Goal: Transaction & Acquisition: Purchase product/service

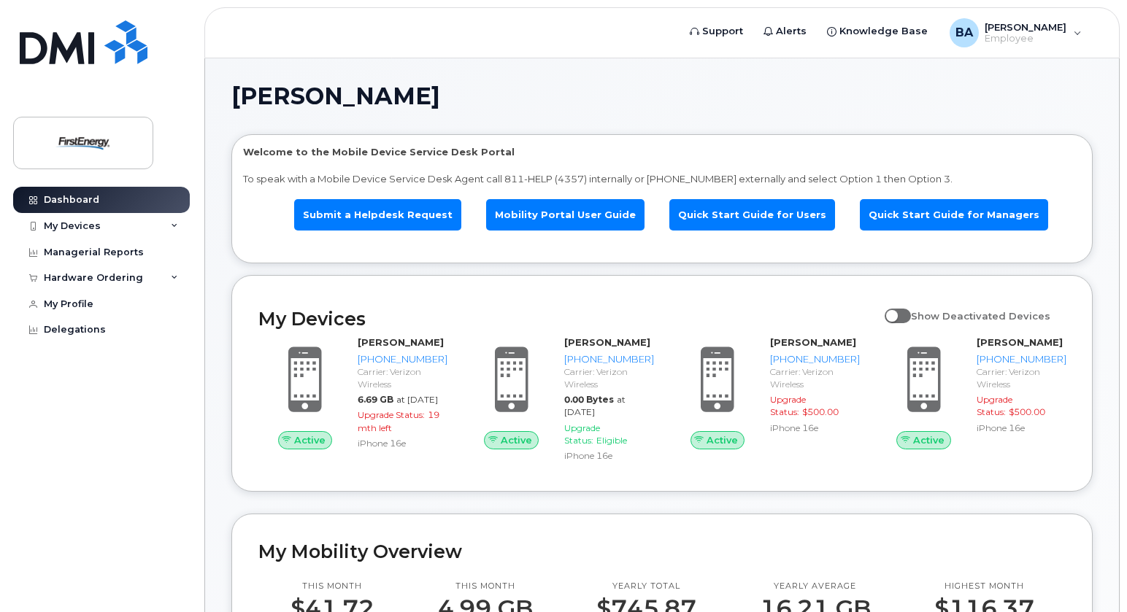
scroll to position [146, 0]
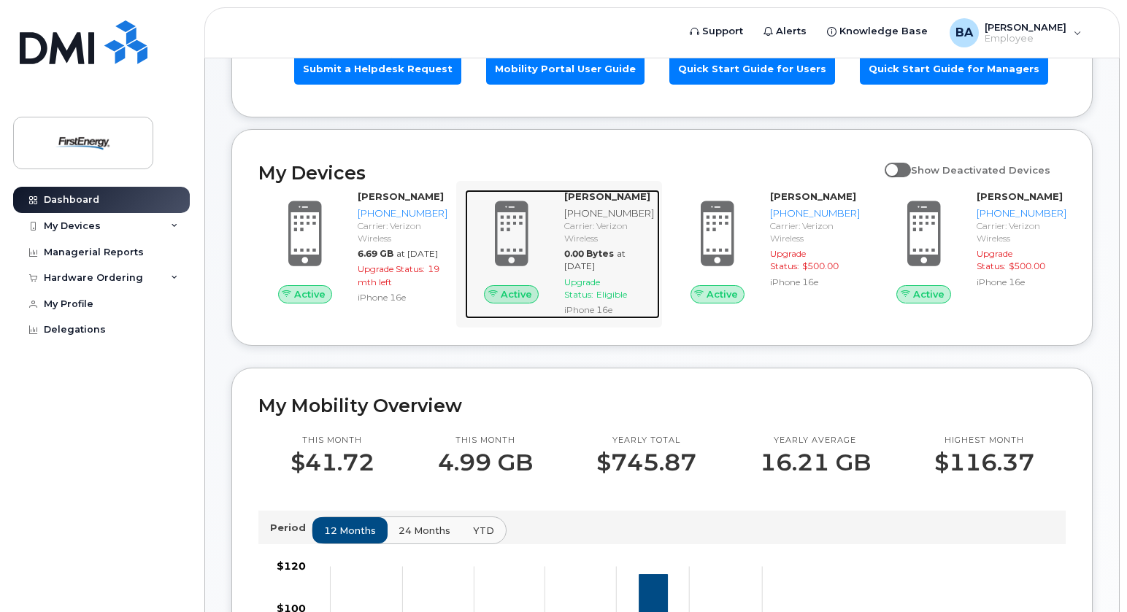
click at [625, 258] on span "at Sep 01, 2025" at bounding box center [594, 259] width 61 height 23
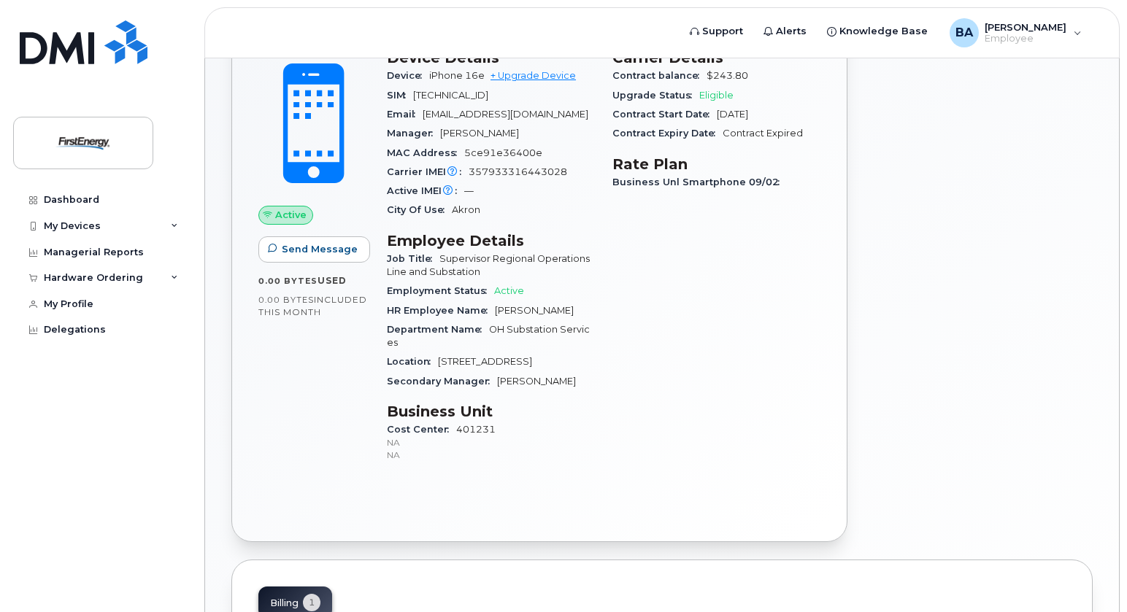
scroll to position [219, 0]
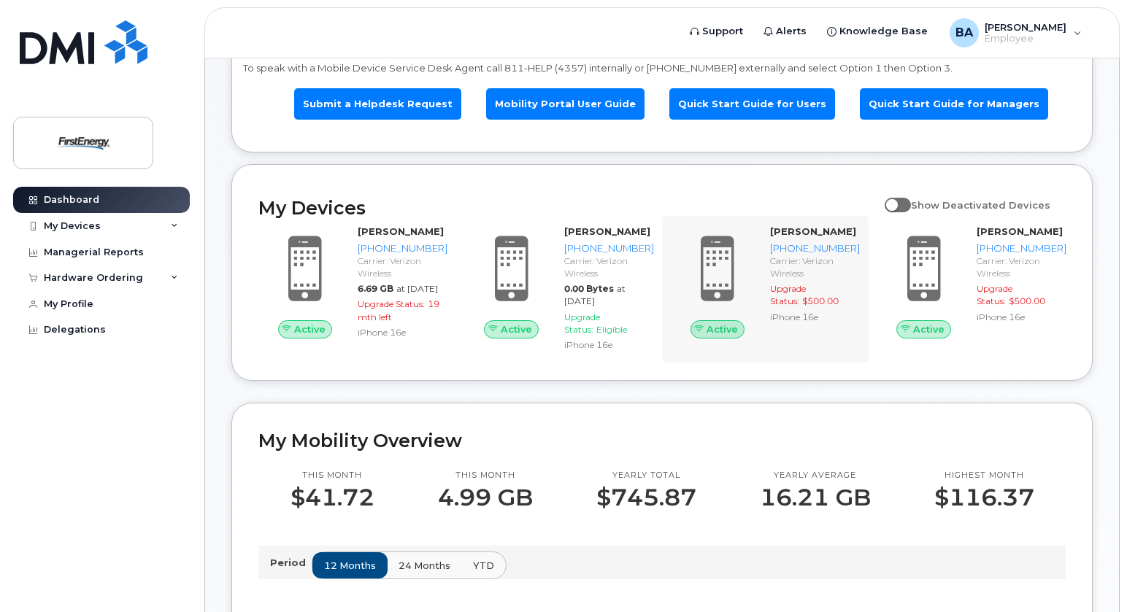
scroll to position [146, 0]
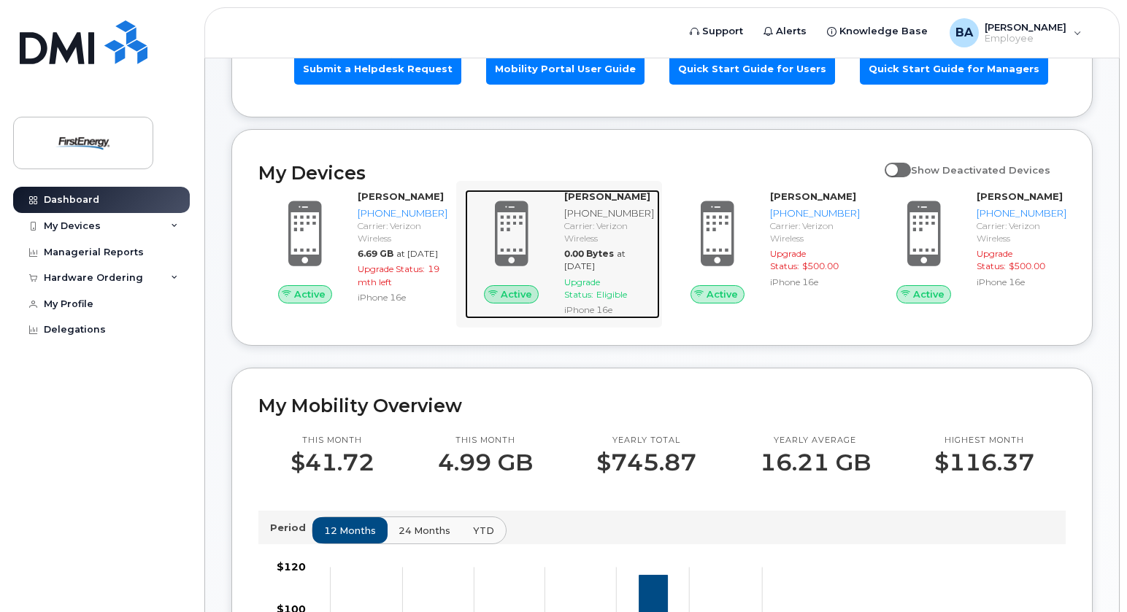
click at [595, 228] on div "Carrier: Verizon Wireless" at bounding box center [609, 232] width 90 height 25
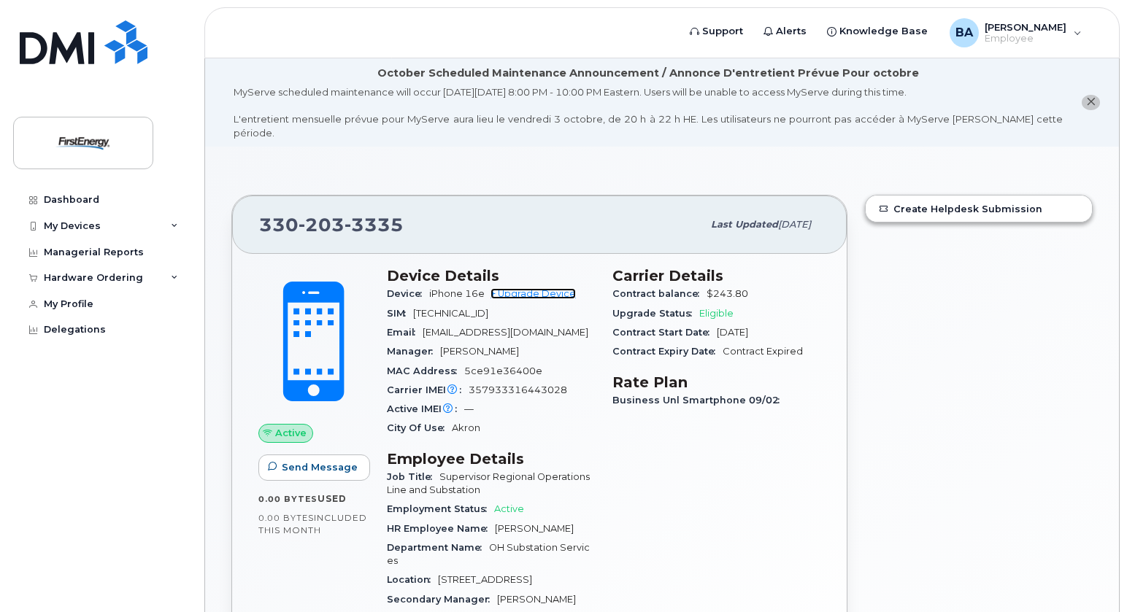
click at [545, 288] on link "+ Upgrade Device" at bounding box center [532, 293] width 85 height 11
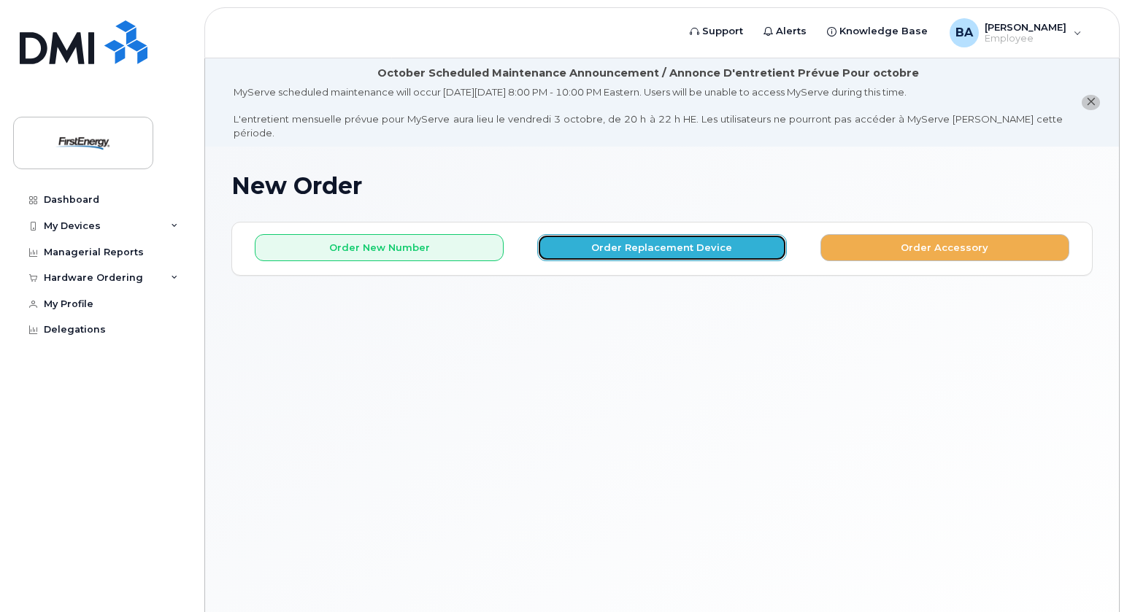
click at [655, 235] on button "Order Replacement Device" at bounding box center [661, 247] width 249 height 27
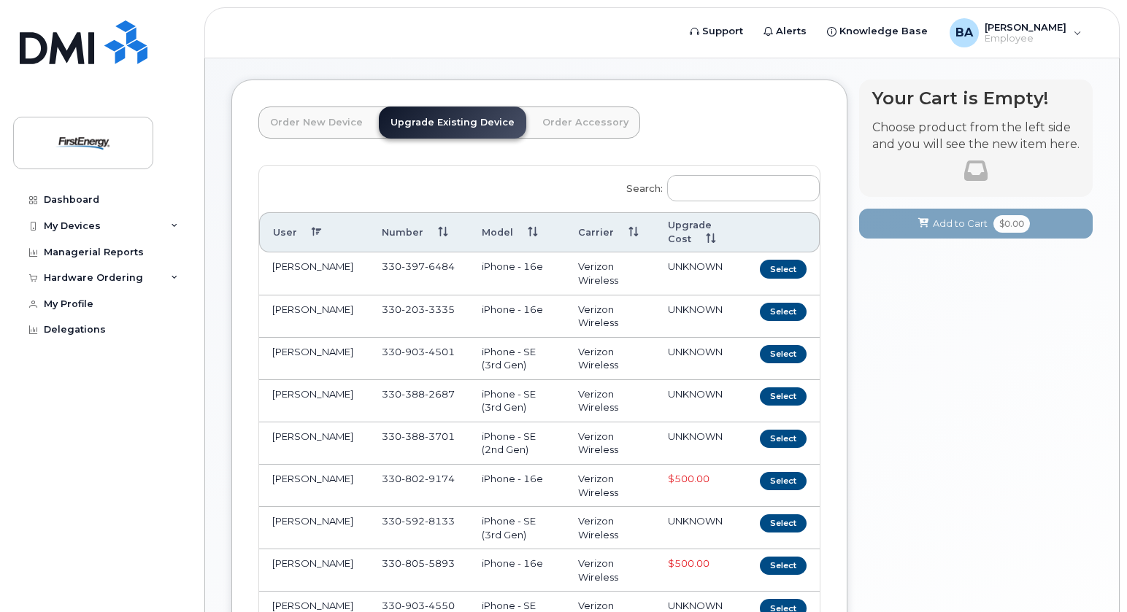
scroll to position [146, 0]
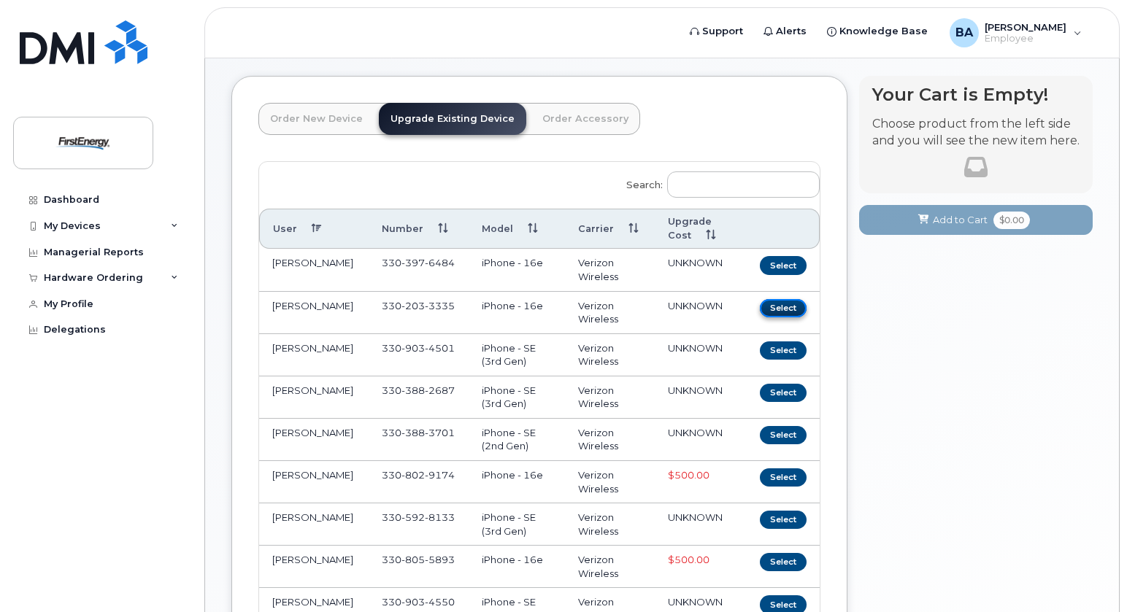
click at [785, 299] on button "Select" at bounding box center [783, 308] width 47 height 18
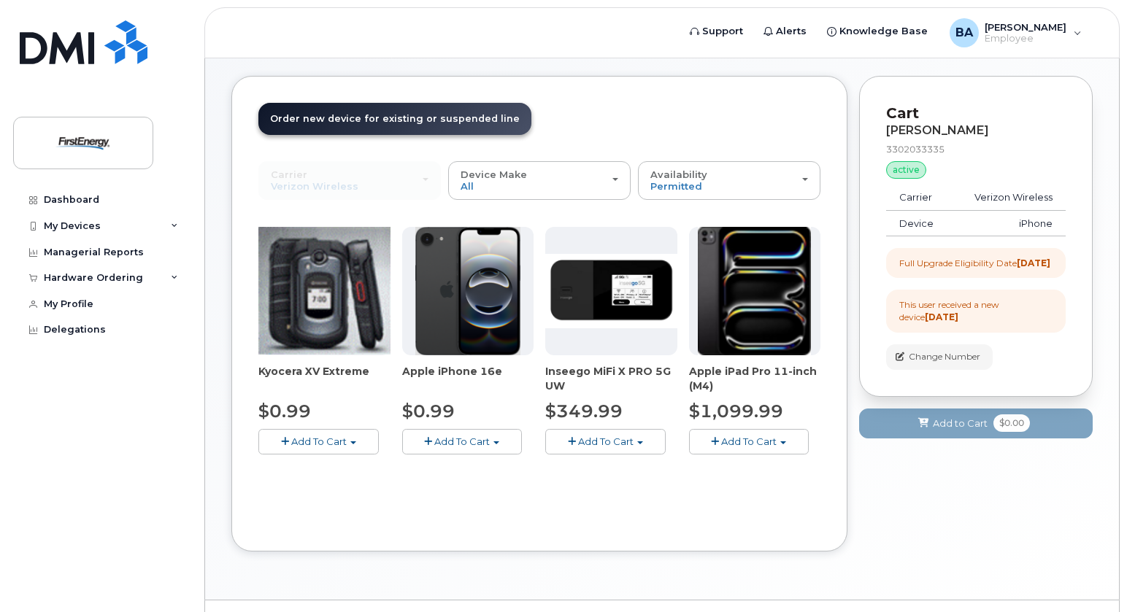
click at [467, 280] on img at bounding box center [467, 291] width 105 height 128
click at [487, 436] on span "Add To Cart" at bounding box center [461, 442] width 55 height 12
click at [474, 460] on link "$0.99 - 2 Year Upgrade" at bounding box center [476, 469] width 141 height 18
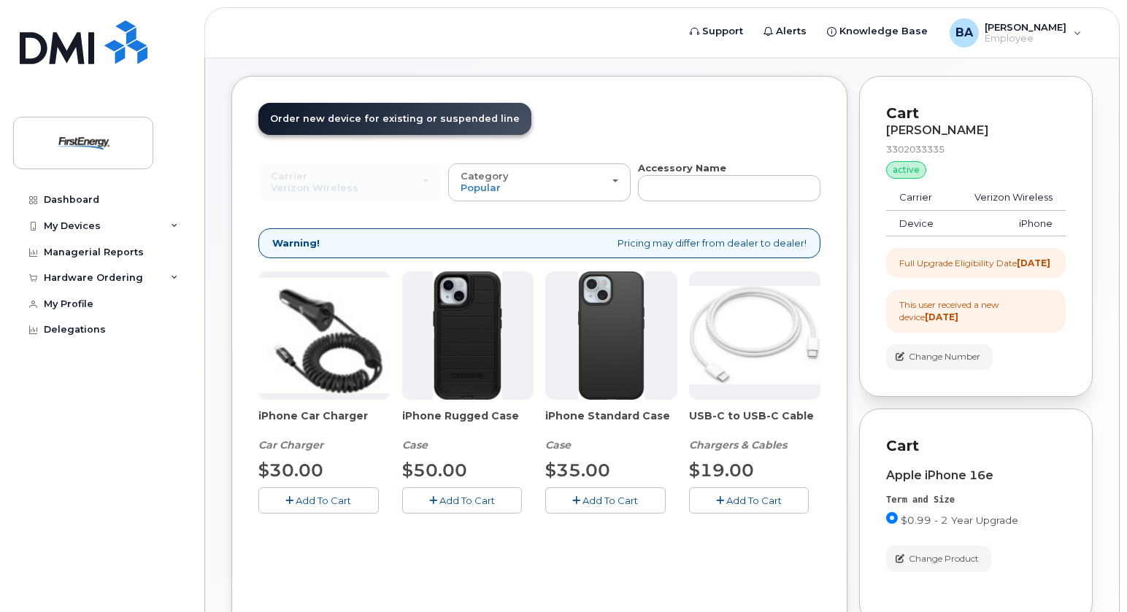
click at [332, 495] on span "Add To Cart" at bounding box center [323, 501] width 55 height 12
click at [623, 495] on span "Add To Cart" at bounding box center [609, 501] width 55 height 12
click at [763, 495] on span "Add To Cart" at bounding box center [753, 501] width 55 height 12
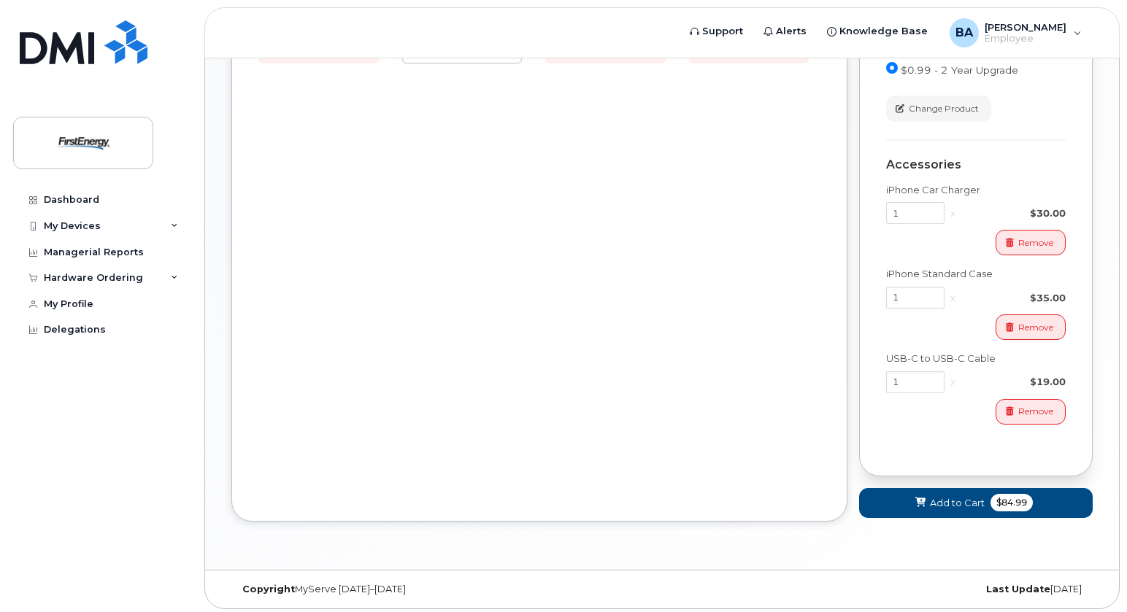
scroll to position [597, 0]
click at [967, 500] on span "Add to Cart" at bounding box center [957, 503] width 55 height 14
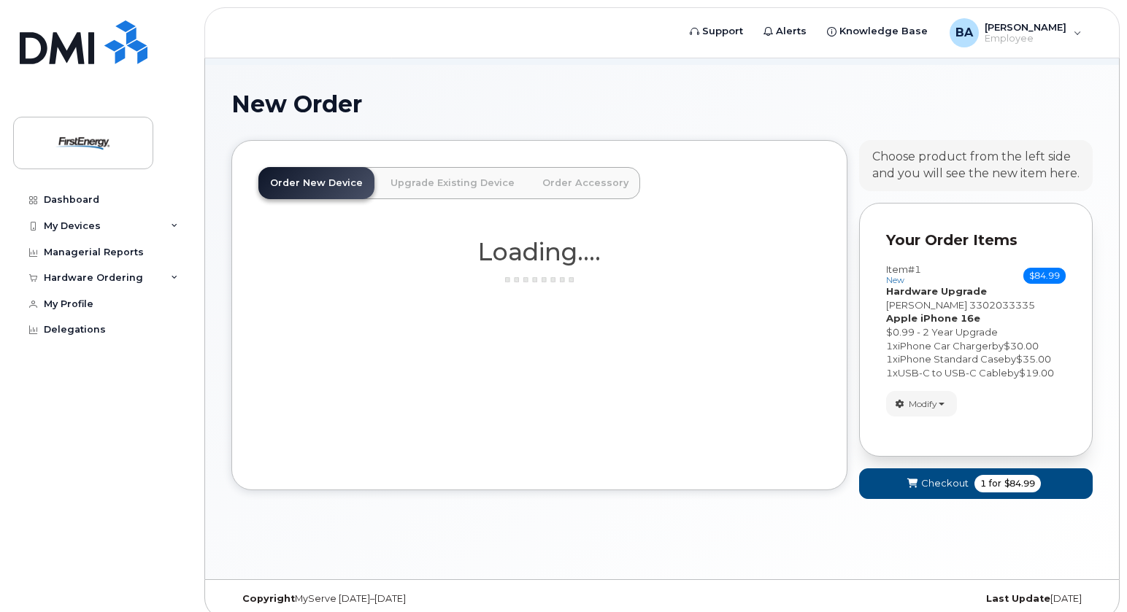
scroll to position [165, 0]
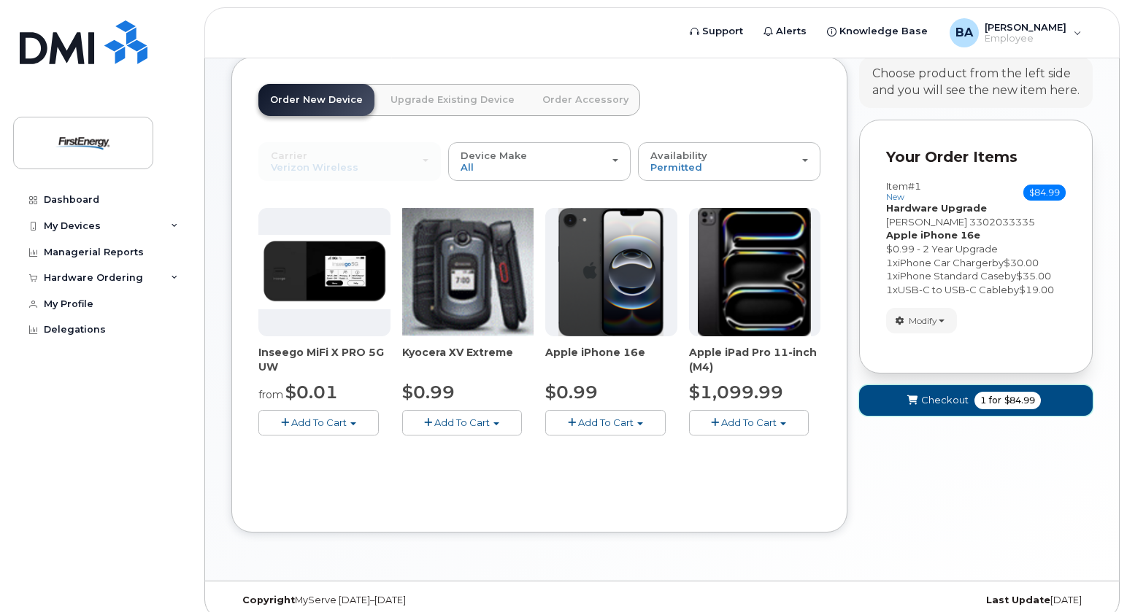
click at [931, 393] on span "Checkout" at bounding box center [944, 400] width 47 height 14
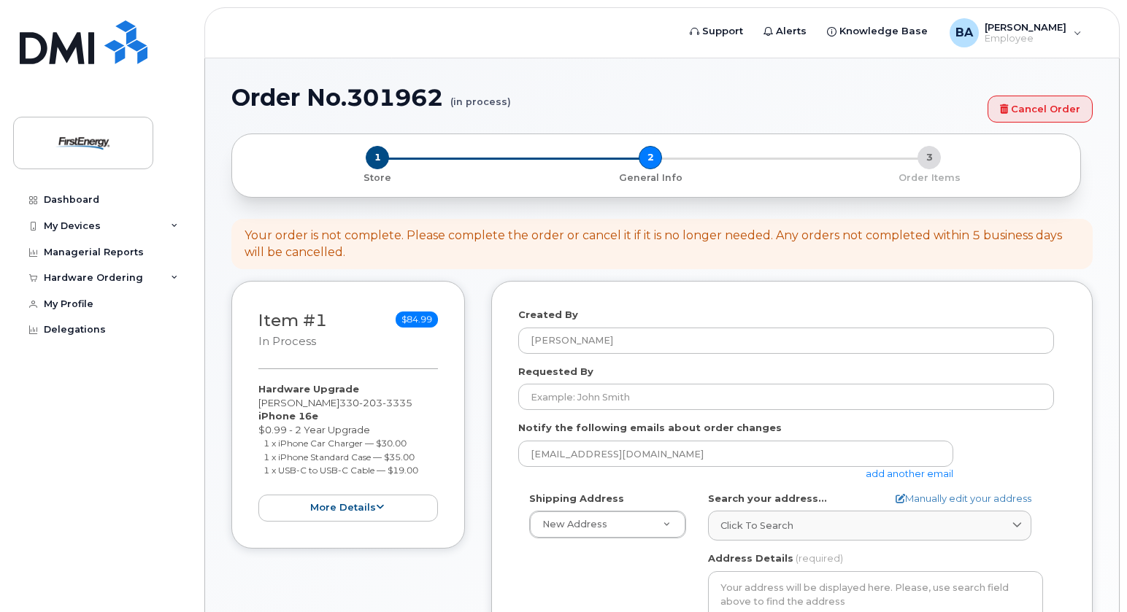
select select
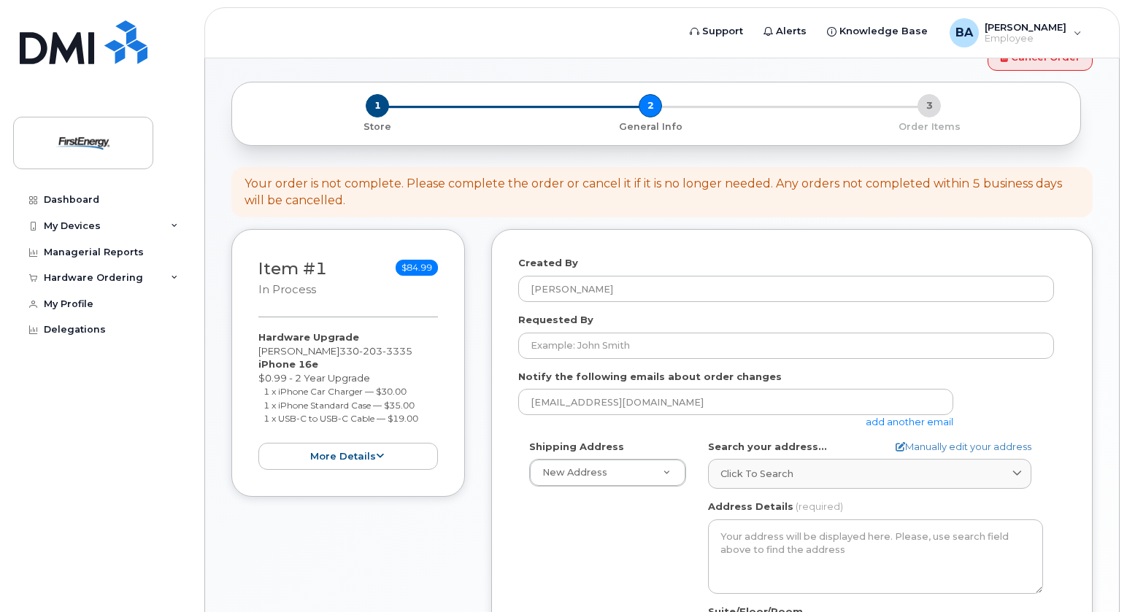
scroll to position [146, 0]
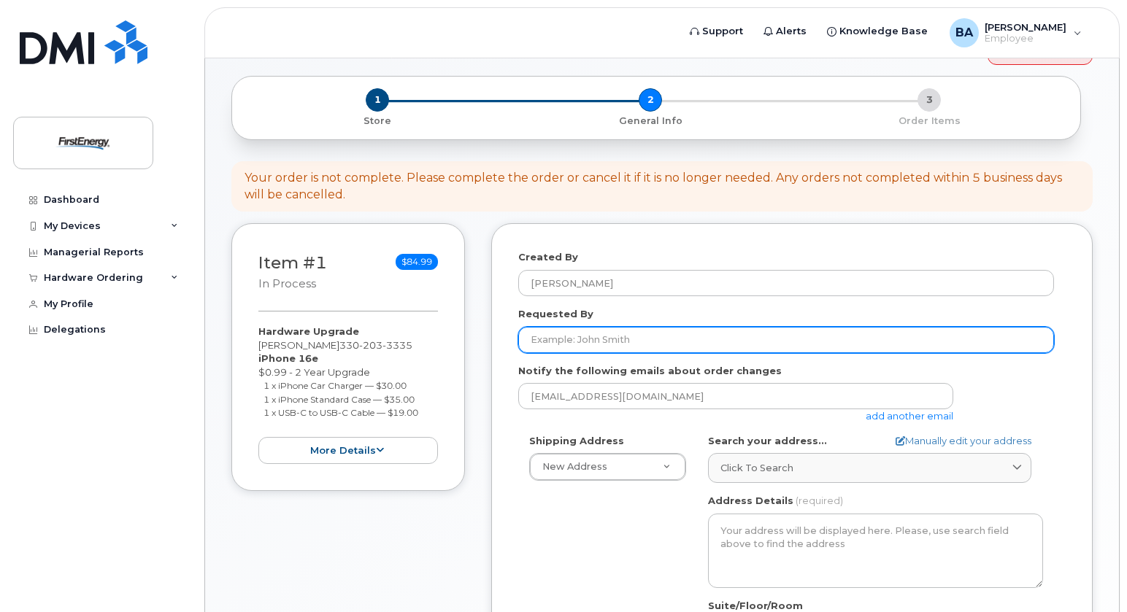
click at [622, 328] on input "Requested By" at bounding box center [786, 340] width 536 height 26
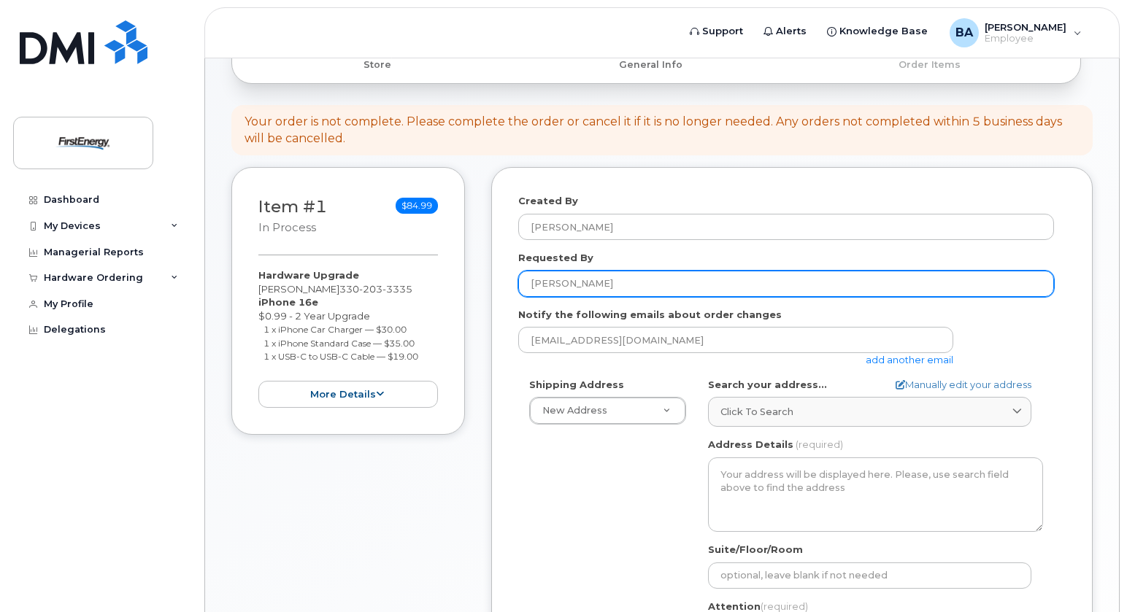
scroll to position [292, 0]
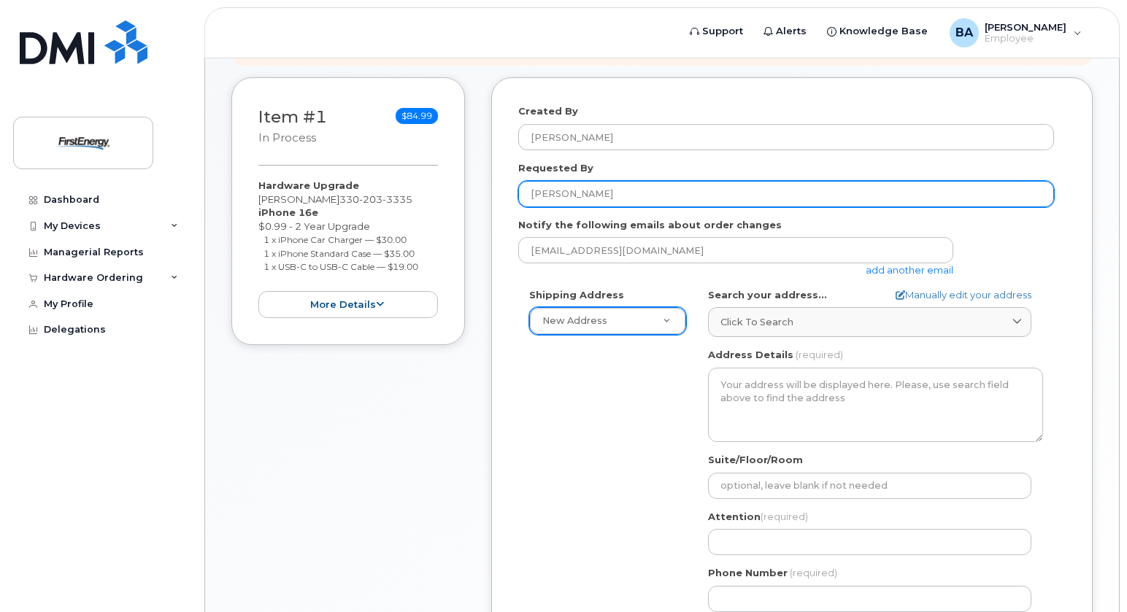
type input "[PERSON_NAME]"
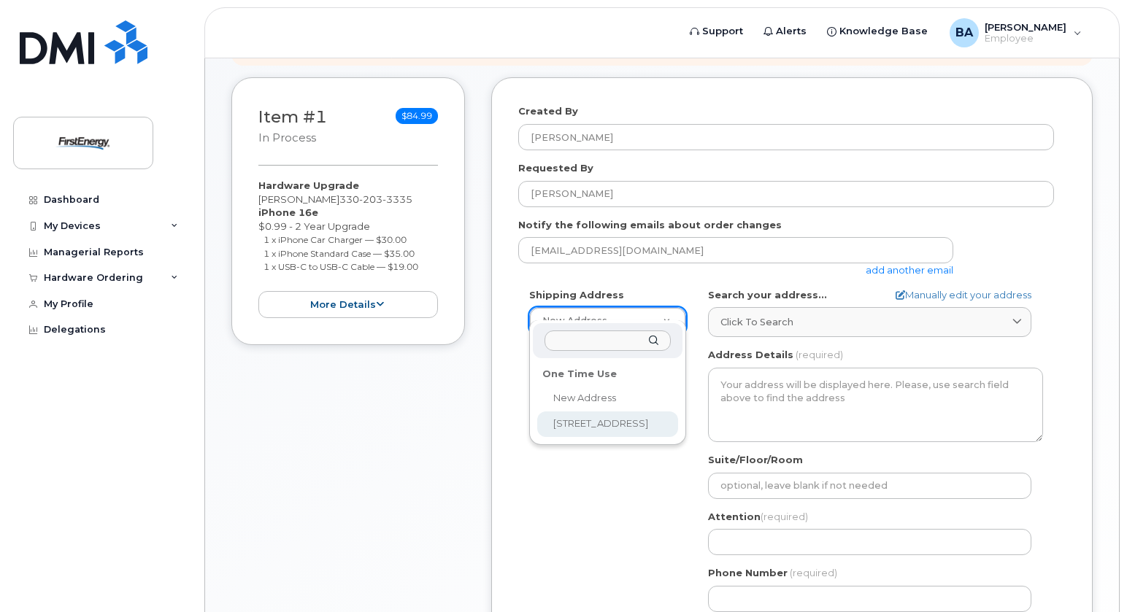
select select "1910 W Market St"
type textarea "1910 W Market St AKRON OH 44313-6938 UNITED STATES"
type input "Bldg 4"
type input "[PERSON_NAME]"
type input "3303976484"
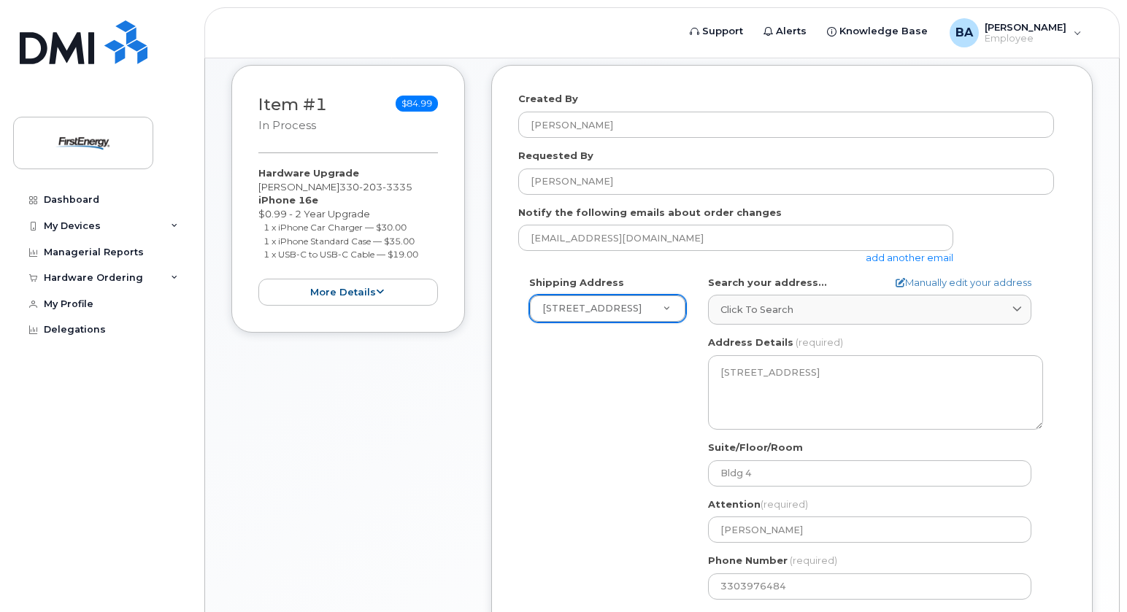
scroll to position [438, 0]
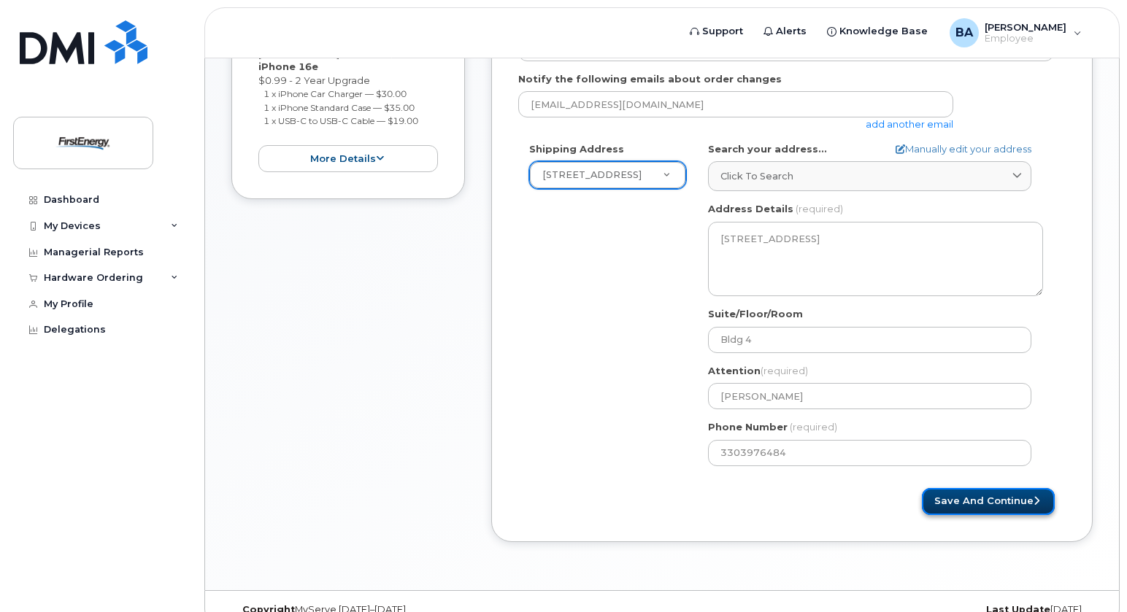
click at [1001, 488] on button "Save and Continue" at bounding box center [988, 501] width 133 height 27
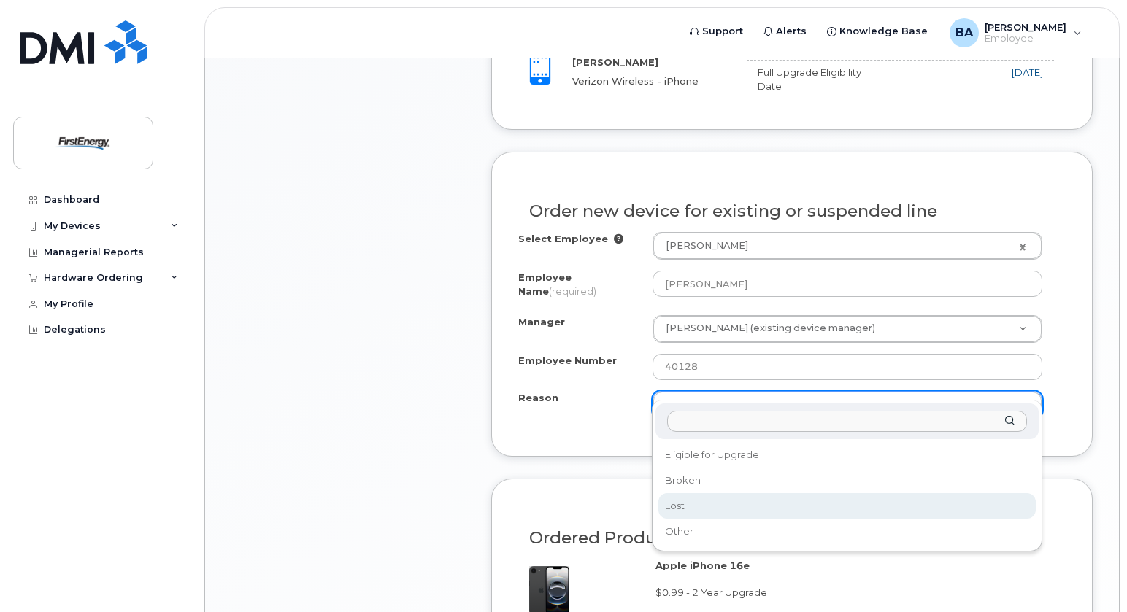
scroll to position [803, 0]
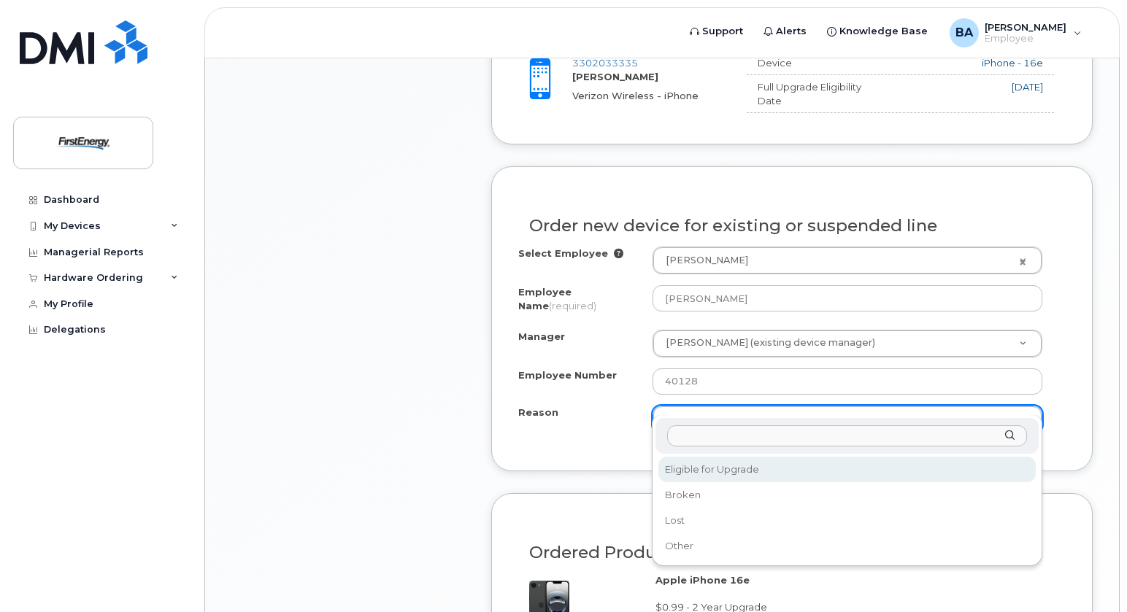
select select "eligible_for_upgrade"
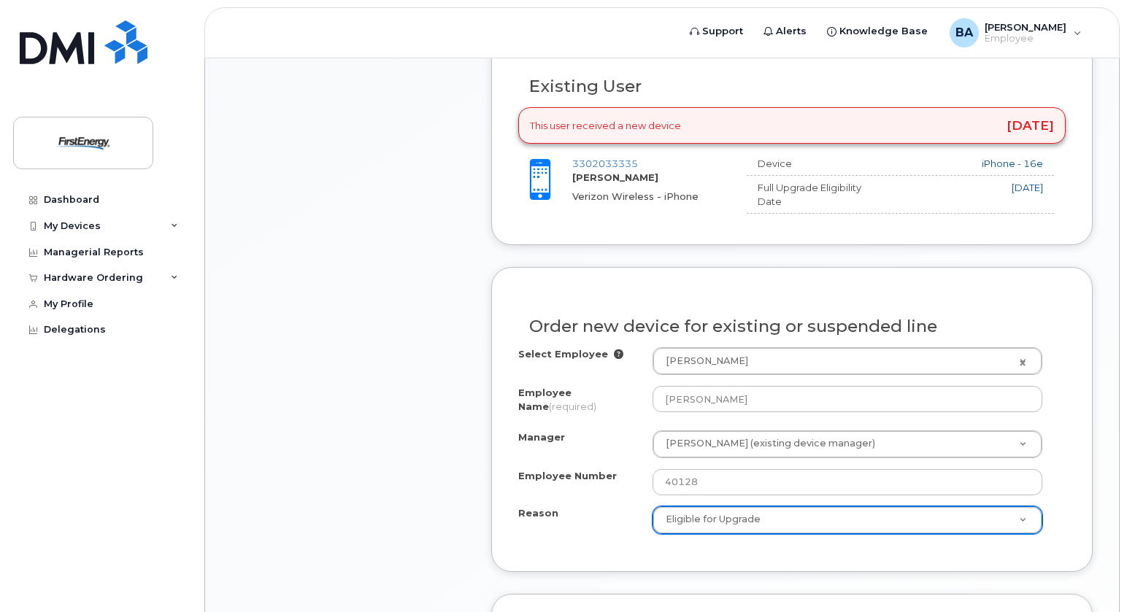
scroll to position [1095, 0]
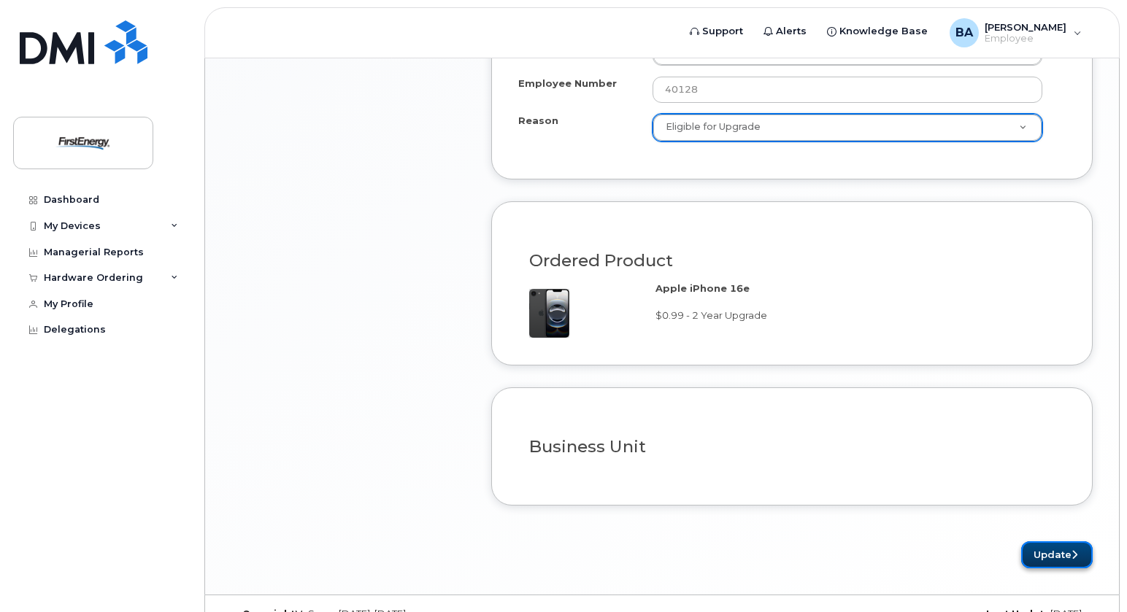
click at [1045, 541] on button "Update" at bounding box center [1057, 554] width 72 height 27
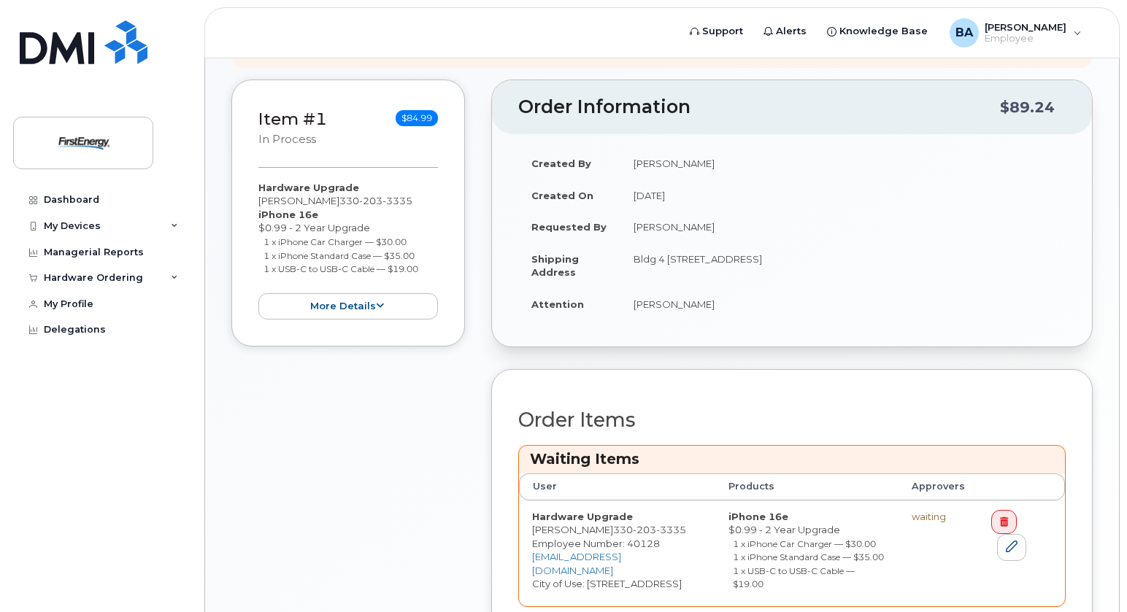
scroll to position [438, 0]
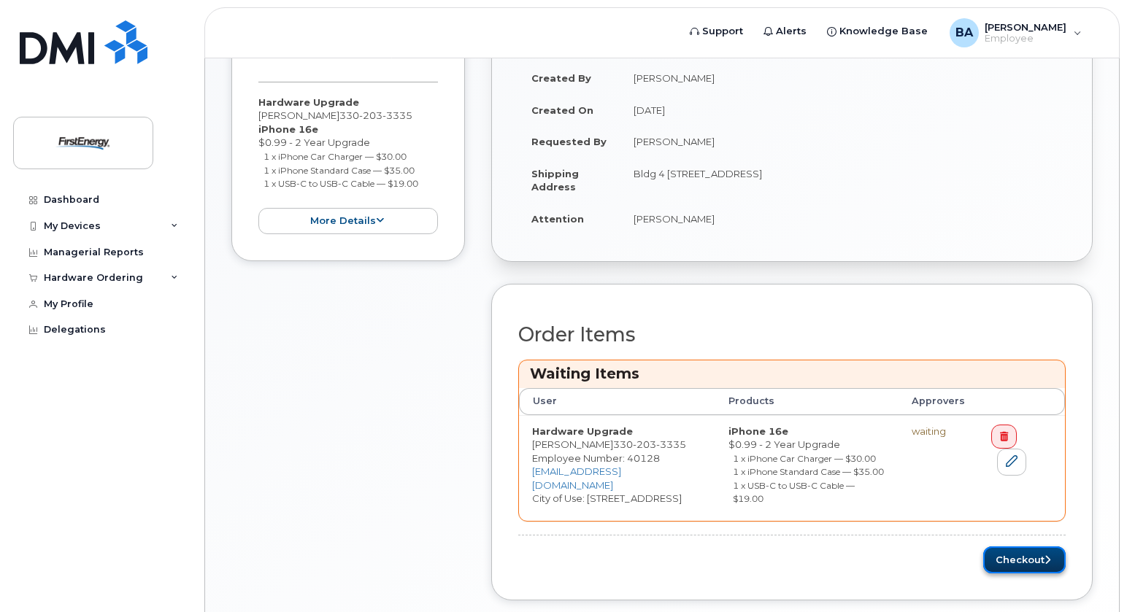
click at [1035, 558] on button "Checkout" at bounding box center [1024, 560] width 82 height 27
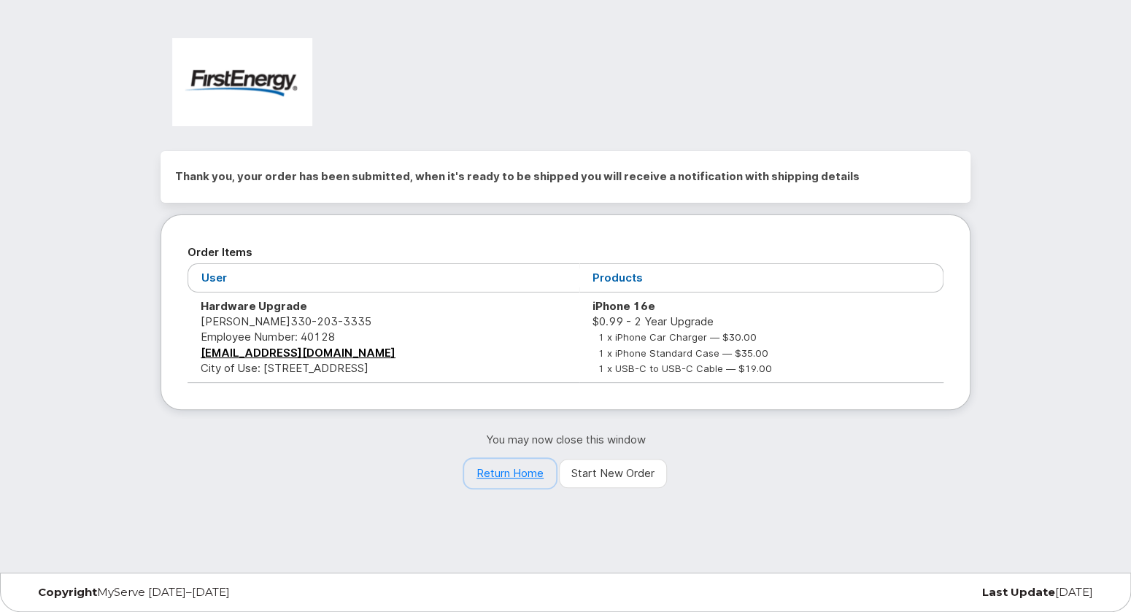
click at [500, 473] on link "Return Home" at bounding box center [510, 473] width 92 height 29
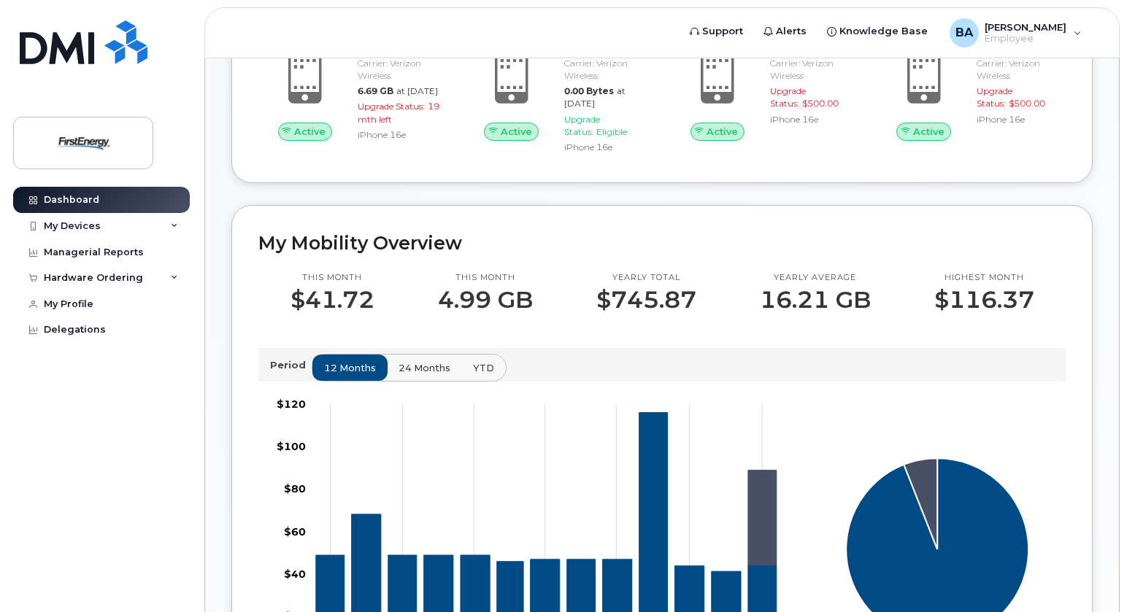
scroll to position [3, 0]
